Goal: Subscribe to service/newsletter

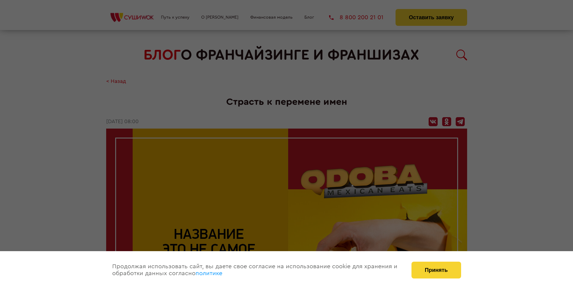
scroll to position [580, 0]
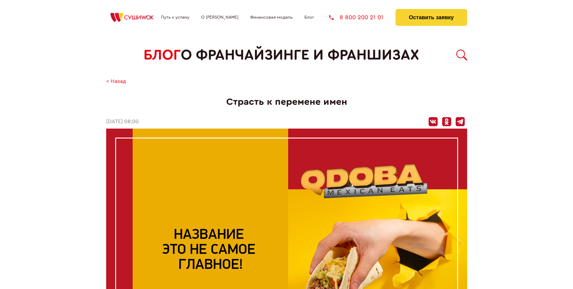
scroll to position [580, 0]
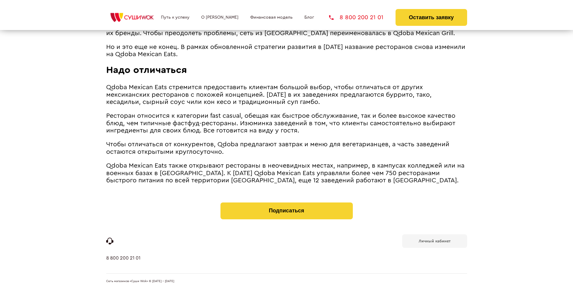
click at [434, 241] on b "Личный кабинет" at bounding box center [435, 241] width 32 height 4
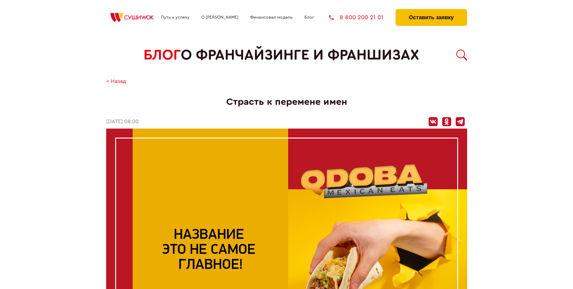
click at [431, 11] on button "Оставить заявку" at bounding box center [431, 17] width 71 height 17
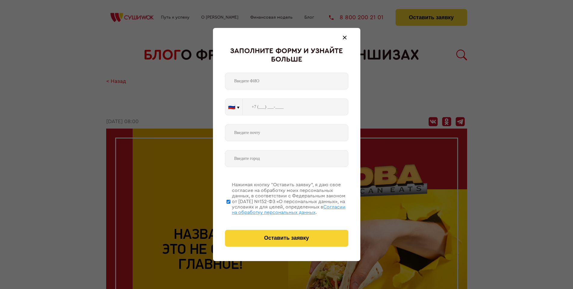
click at [279, 209] on span "Согласии на обработку персональных данных" at bounding box center [289, 210] width 114 height 10
click at [230, 209] on input "Нажимая кнопку “Оставить заявку”, я даю свое согласие на обработку моих персона…" at bounding box center [229, 202] width 4 height 48
checkbox input "false"
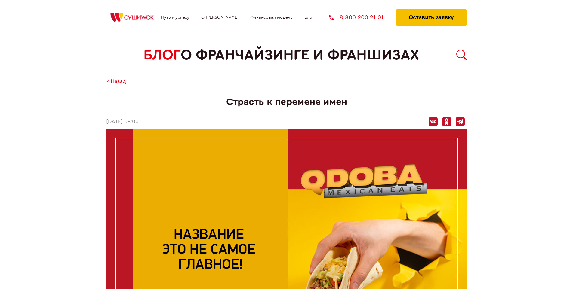
click at [431, 11] on button "Оставить заявку" at bounding box center [431, 17] width 71 height 17
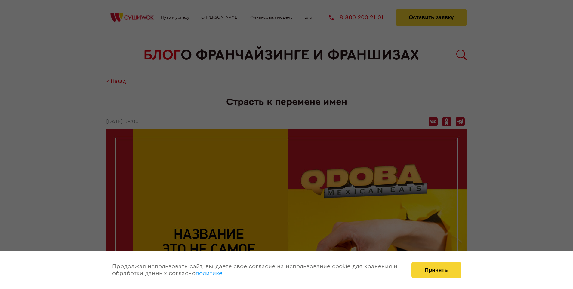
scroll to position [580, 0]
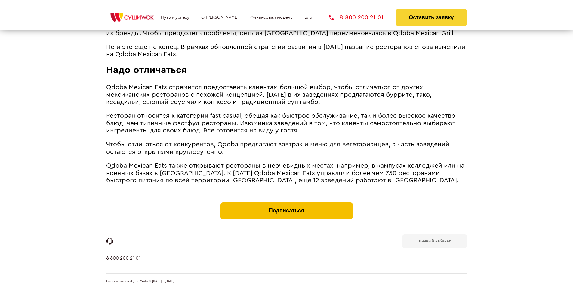
click at [286, 204] on button "Подписаться" at bounding box center [287, 211] width 132 height 17
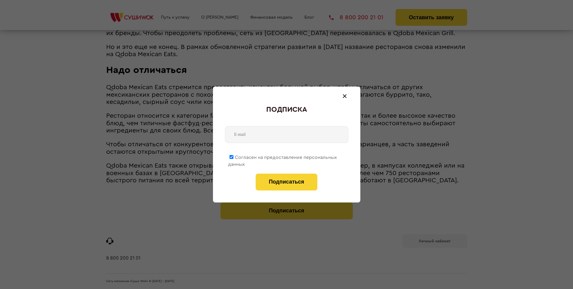
click at [283, 156] on span "Согласен на предоставление персональных данных" at bounding box center [282, 161] width 109 height 12
click at [233, 156] on input "Согласен на предоставление персональных данных" at bounding box center [232, 157] width 4 height 4
checkbox input "false"
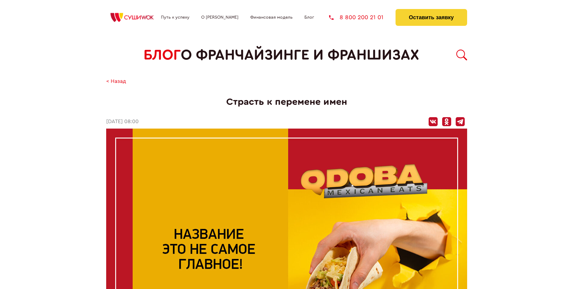
scroll to position [580, 0]
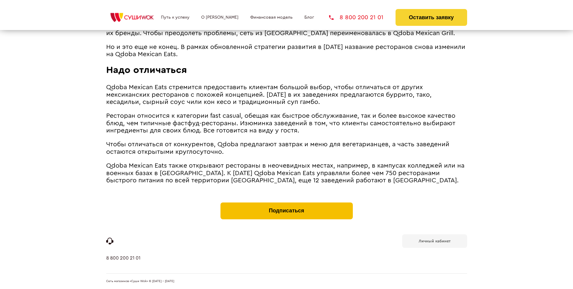
click at [286, 204] on button "Подписаться" at bounding box center [287, 211] width 132 height 17
